Goal: Navigation & Orientation: Find specific page/section

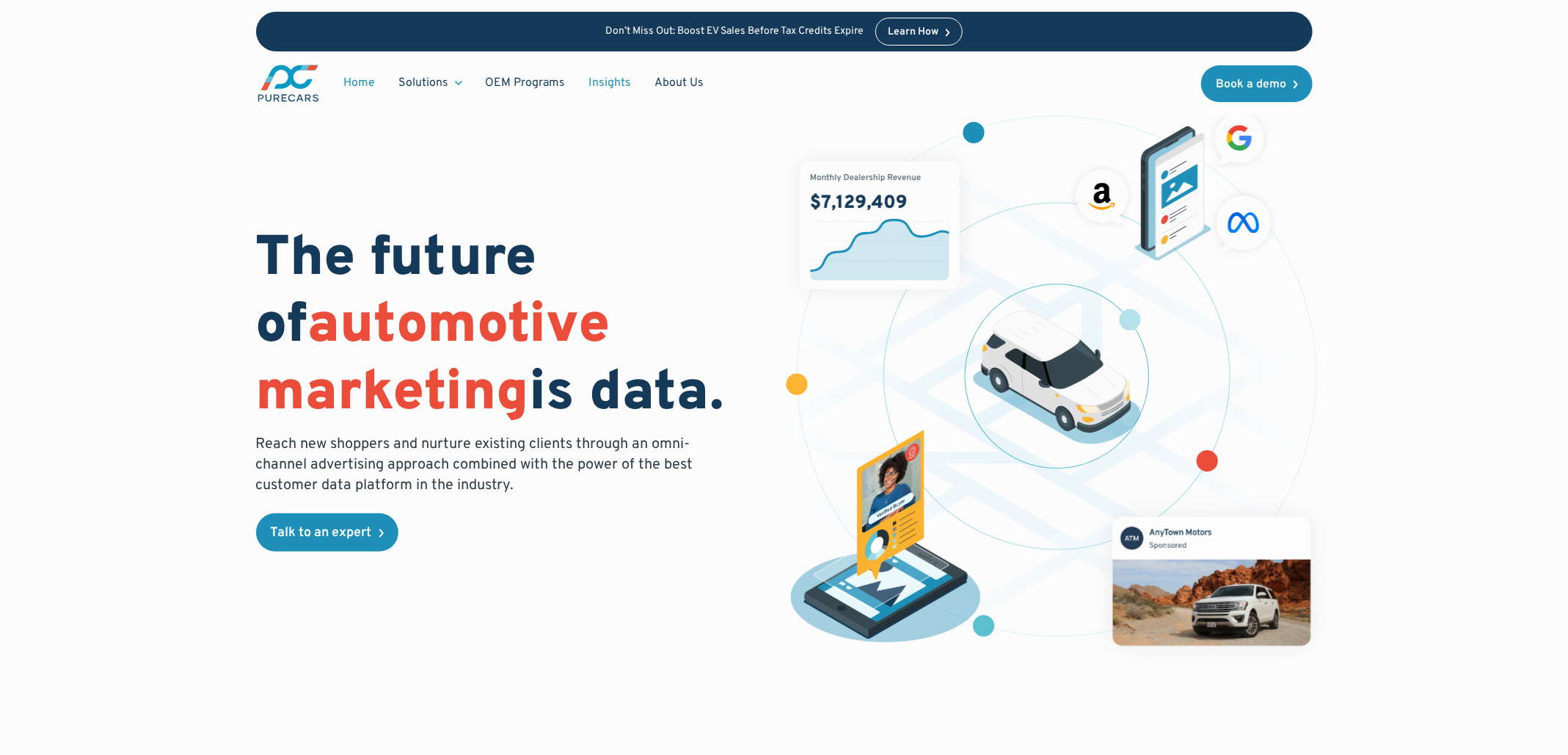
click at [620, 77] on link "Insights" at bounding box center [610, 82] width 66 height 28
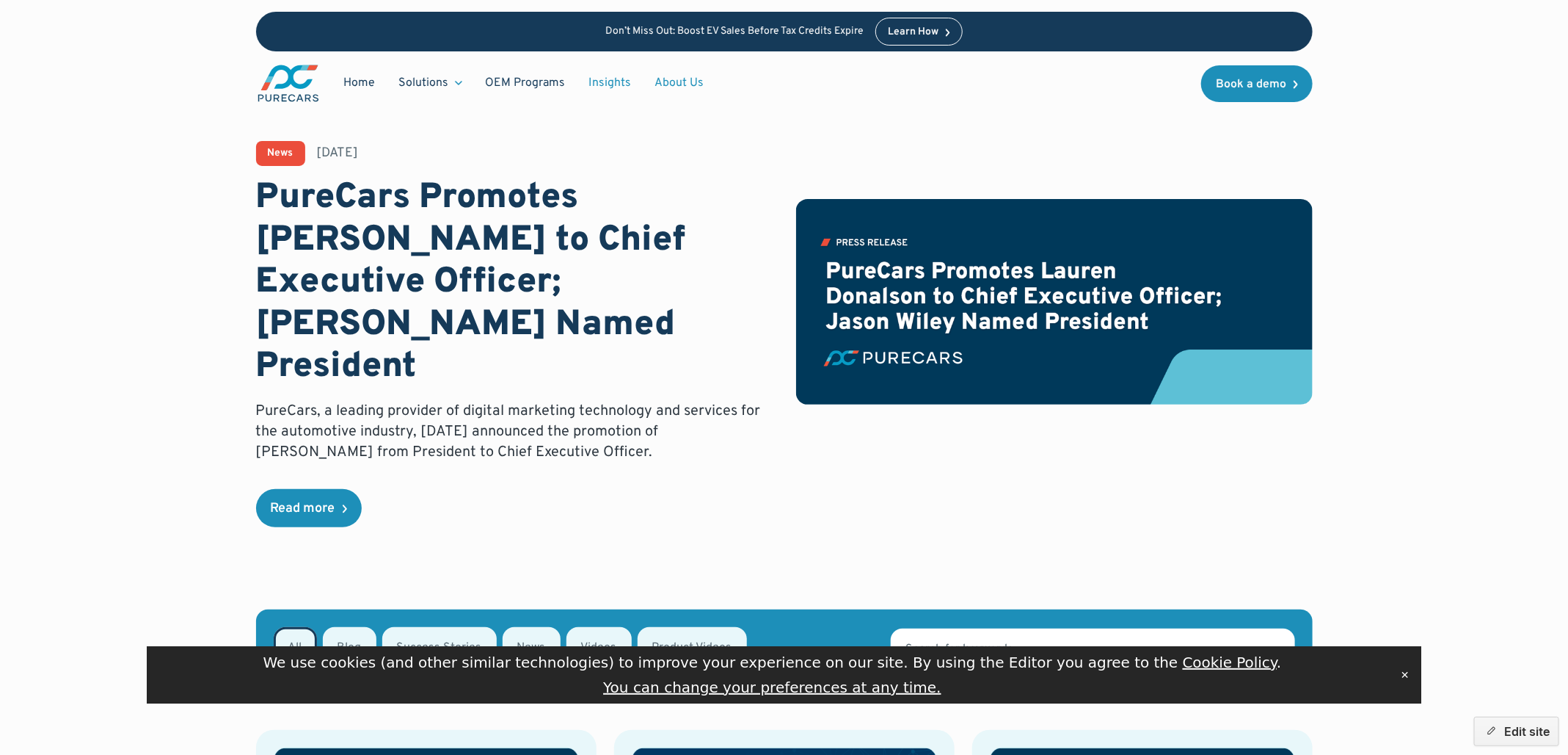
click at [662, 81] on link "About Us" at bounding box center [680, 82] width 73 height 28
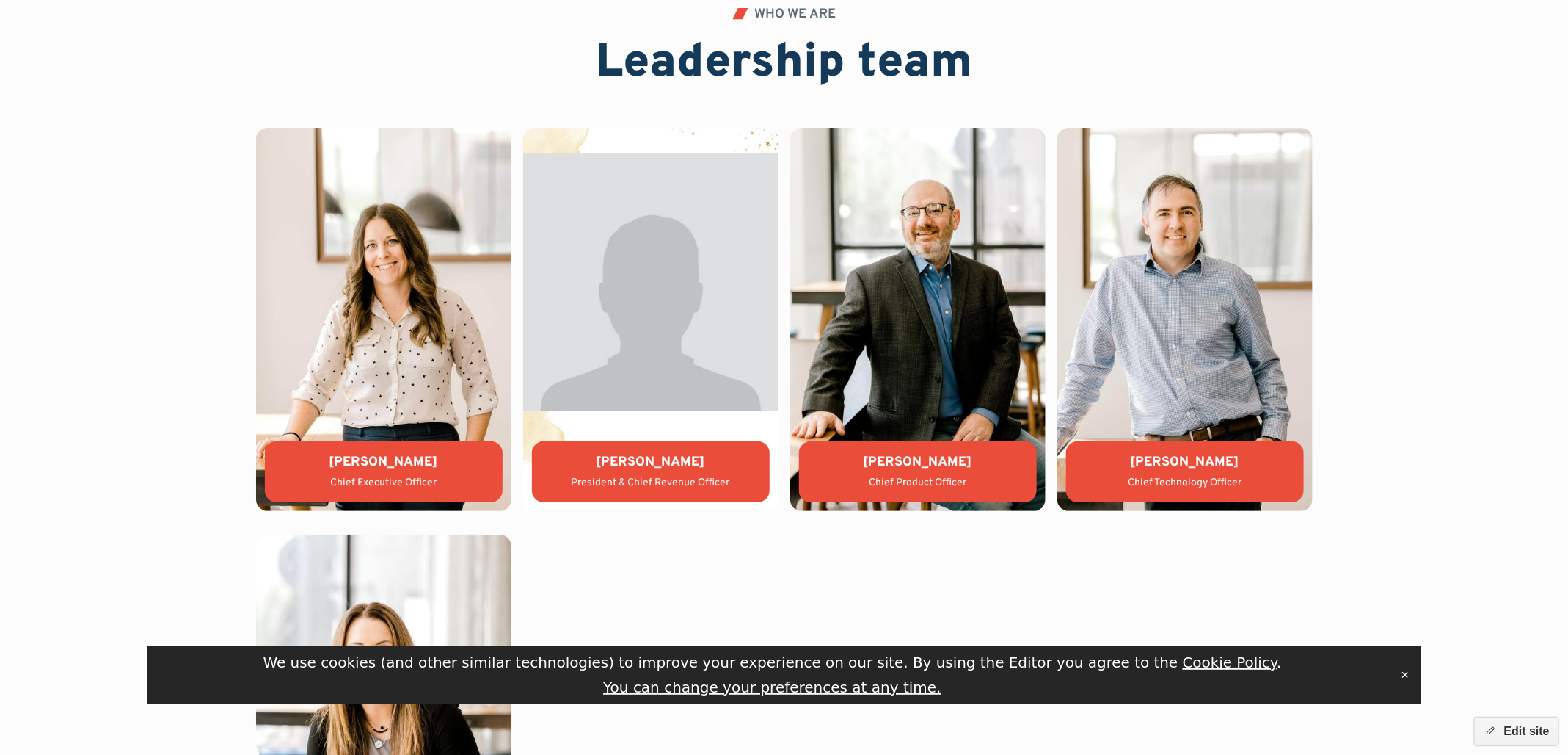
scroll to position [3378, 0]
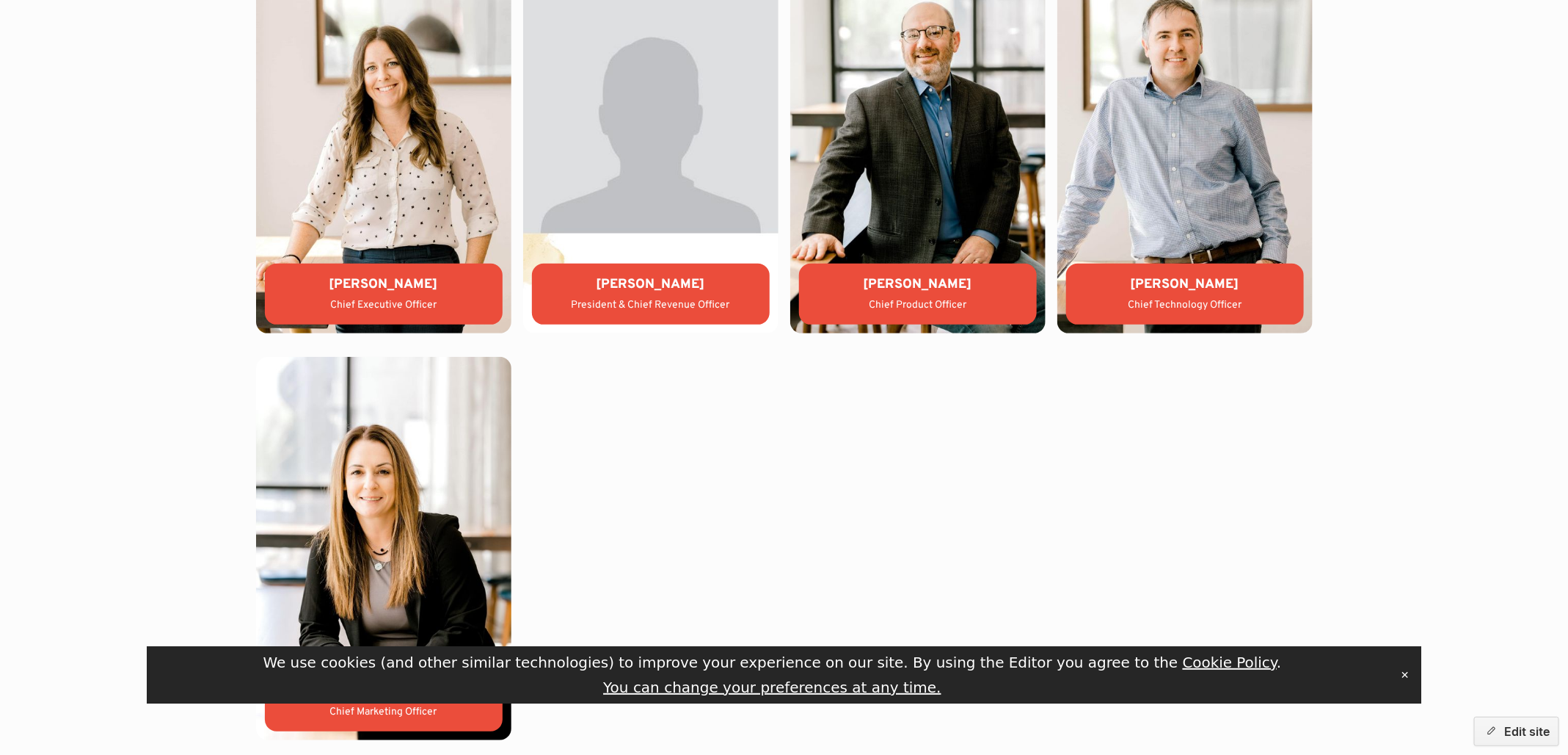
click at [1408, 676] on button "✕" at bounding box center [1405, 675] width 20 height 22
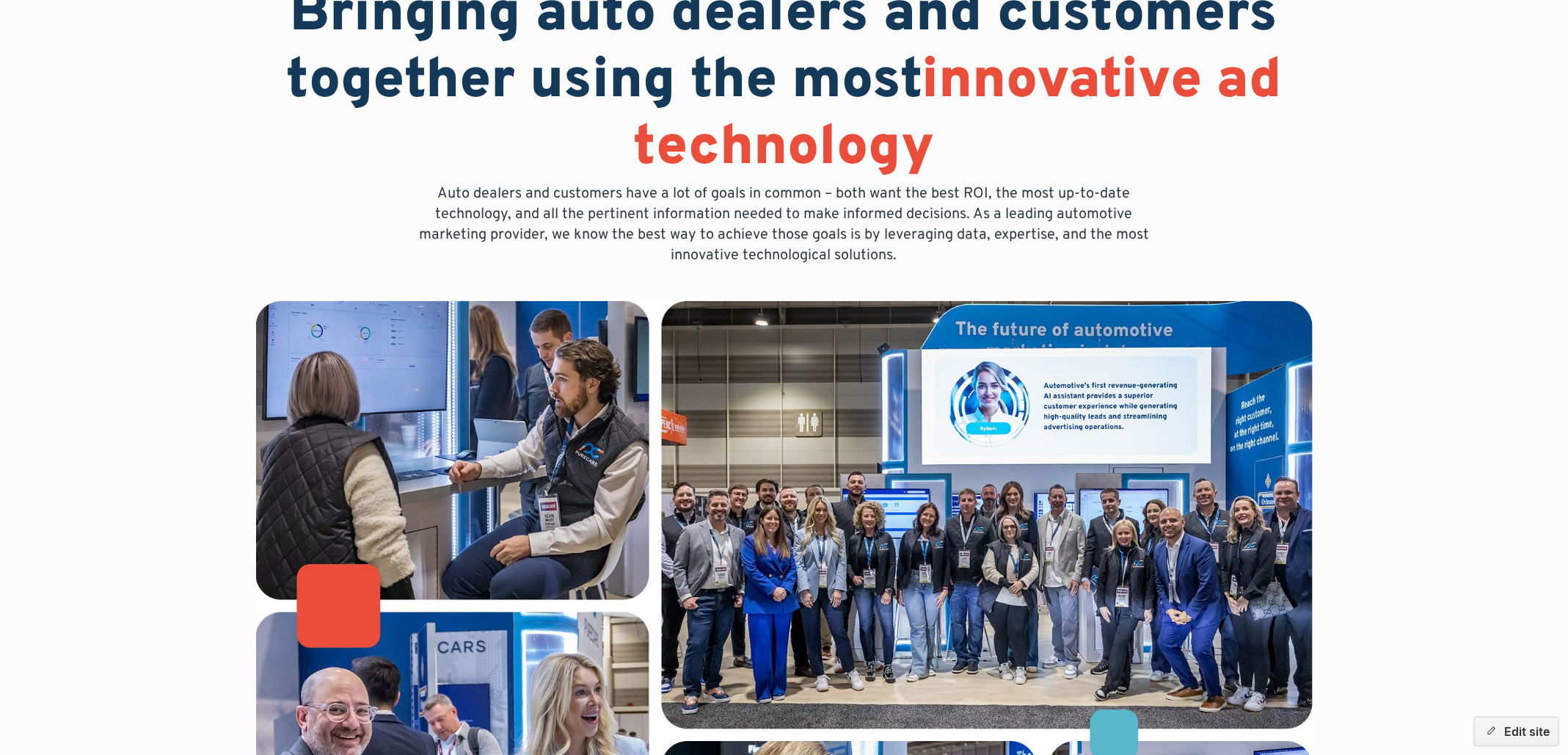
scroll to position [0, 0]
